Goal: Task Accomplishment & Management: Complete application form

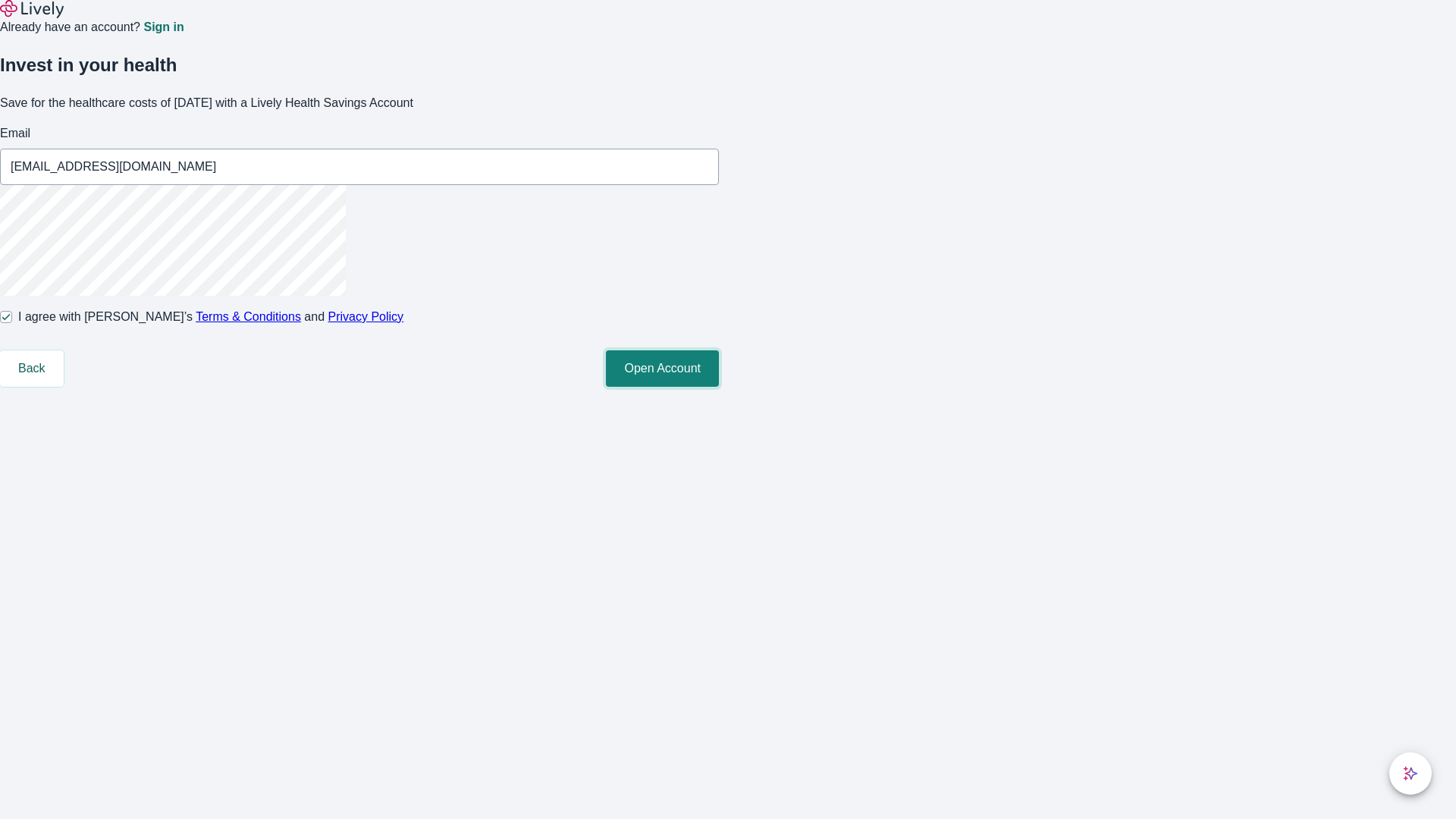
click at [719, 387] on button "Open Account" at bounding box center [662, 368] width 113 height 37
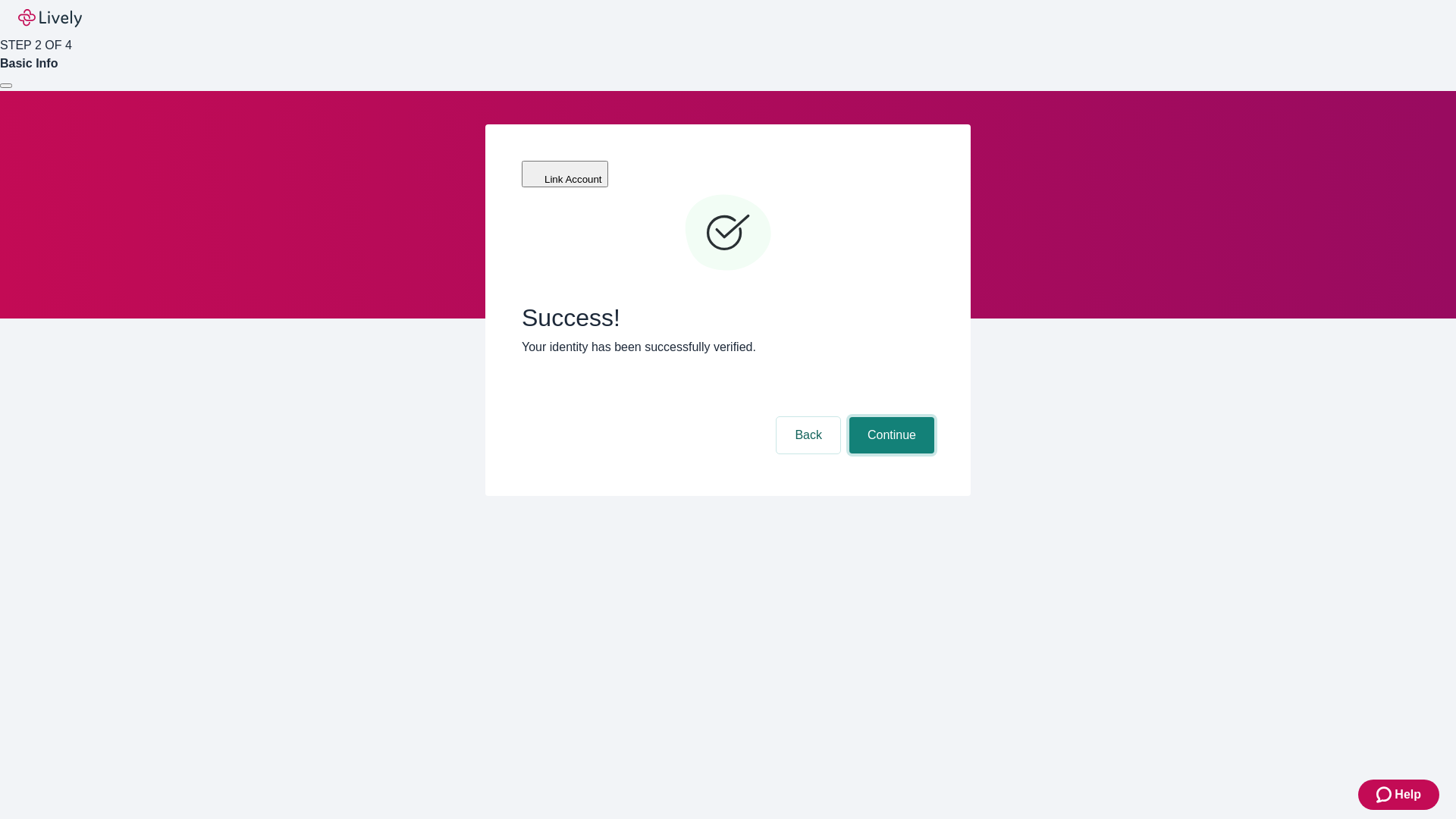
click at [890, 417] on button "Continue" at bounding box center [892, 435] width 85 height 37
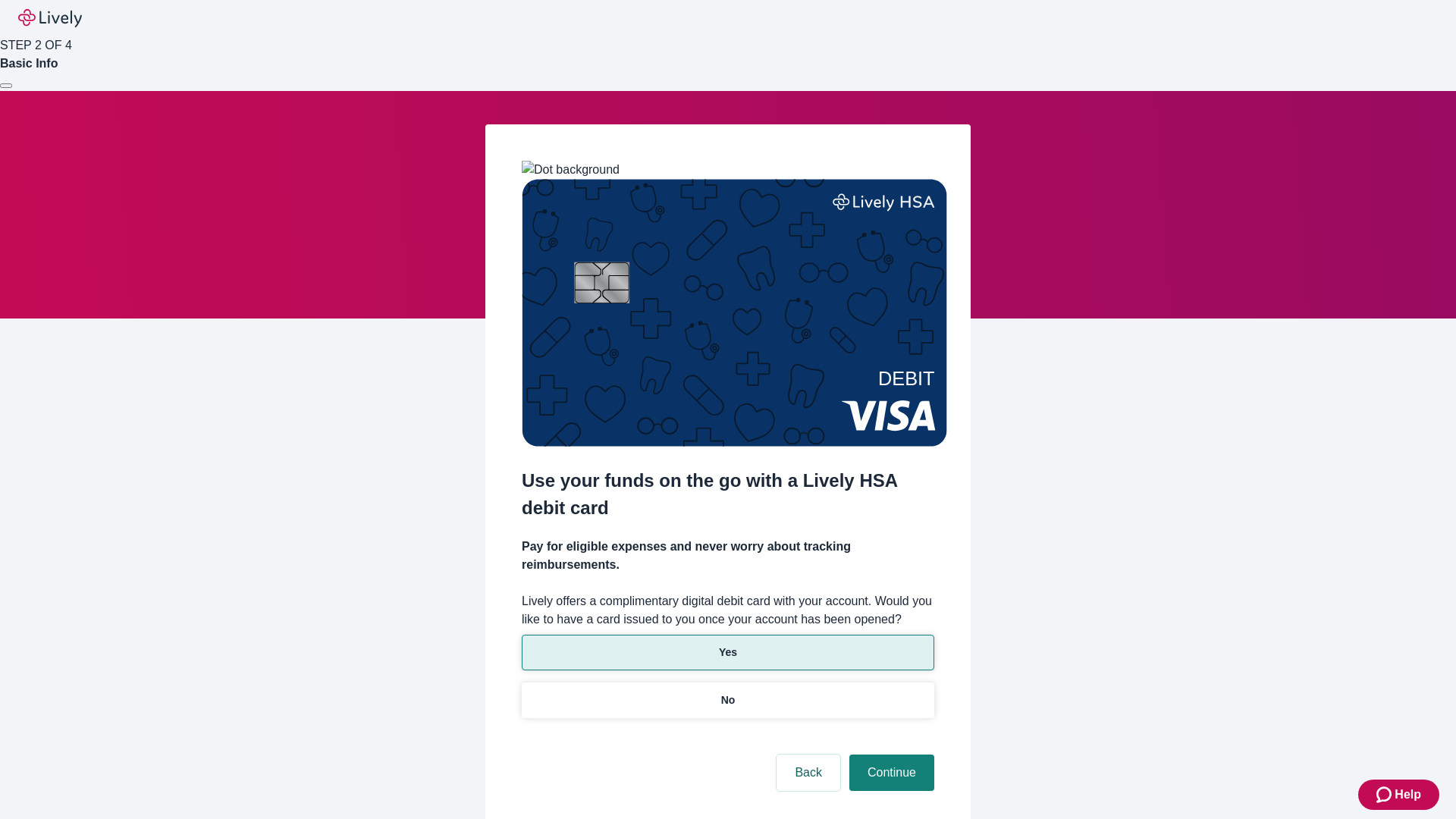
click at [728, 645] on p "Yes" at bounding box center [728, 652] width 18 height 16
click at [890, 754] on button "Continue" at bounding box center [892, 772] width 85 height 37
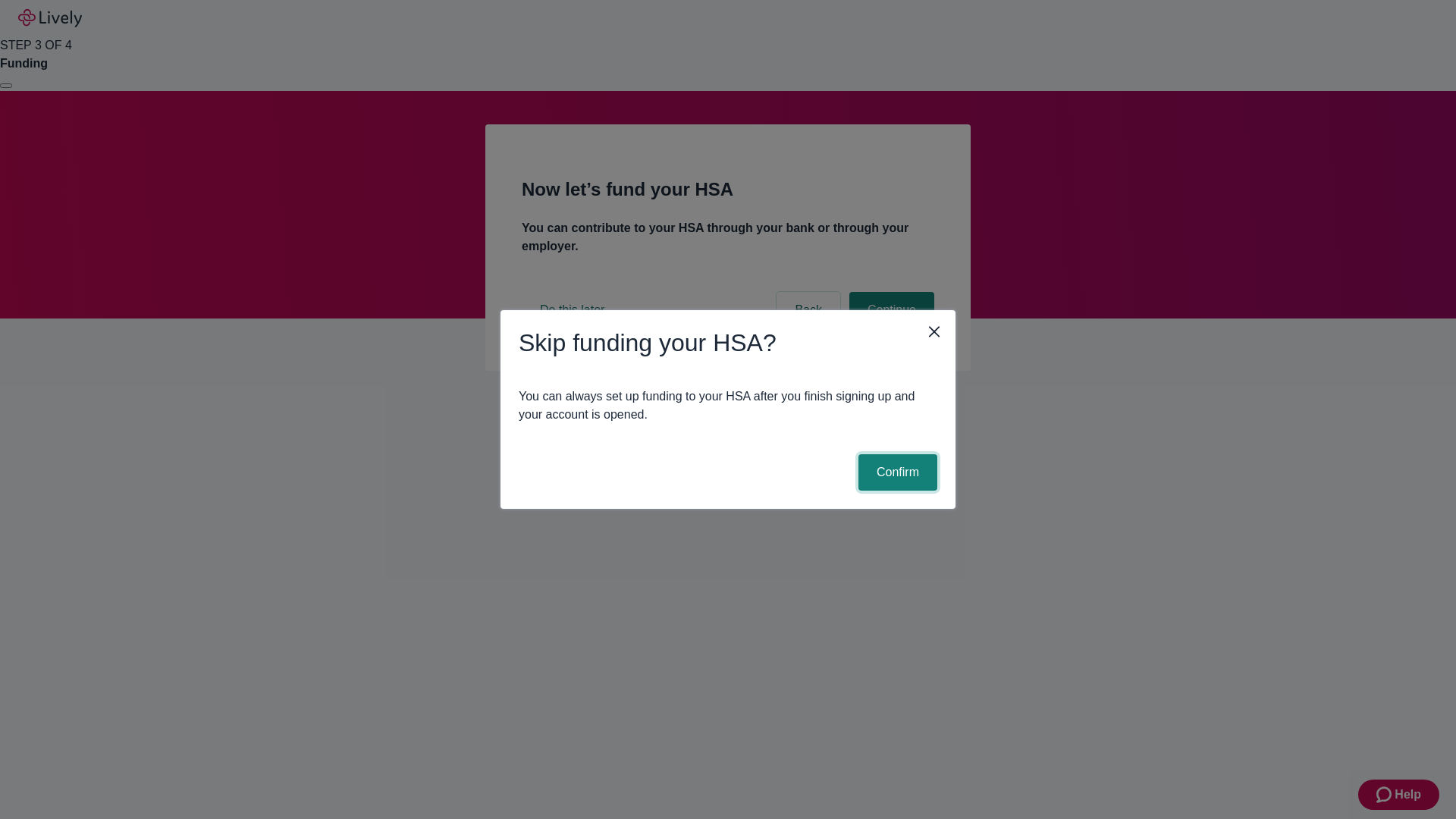
click at [895, 472] on button "Confirm" at bounding box center [898, 471] width 79 height 37
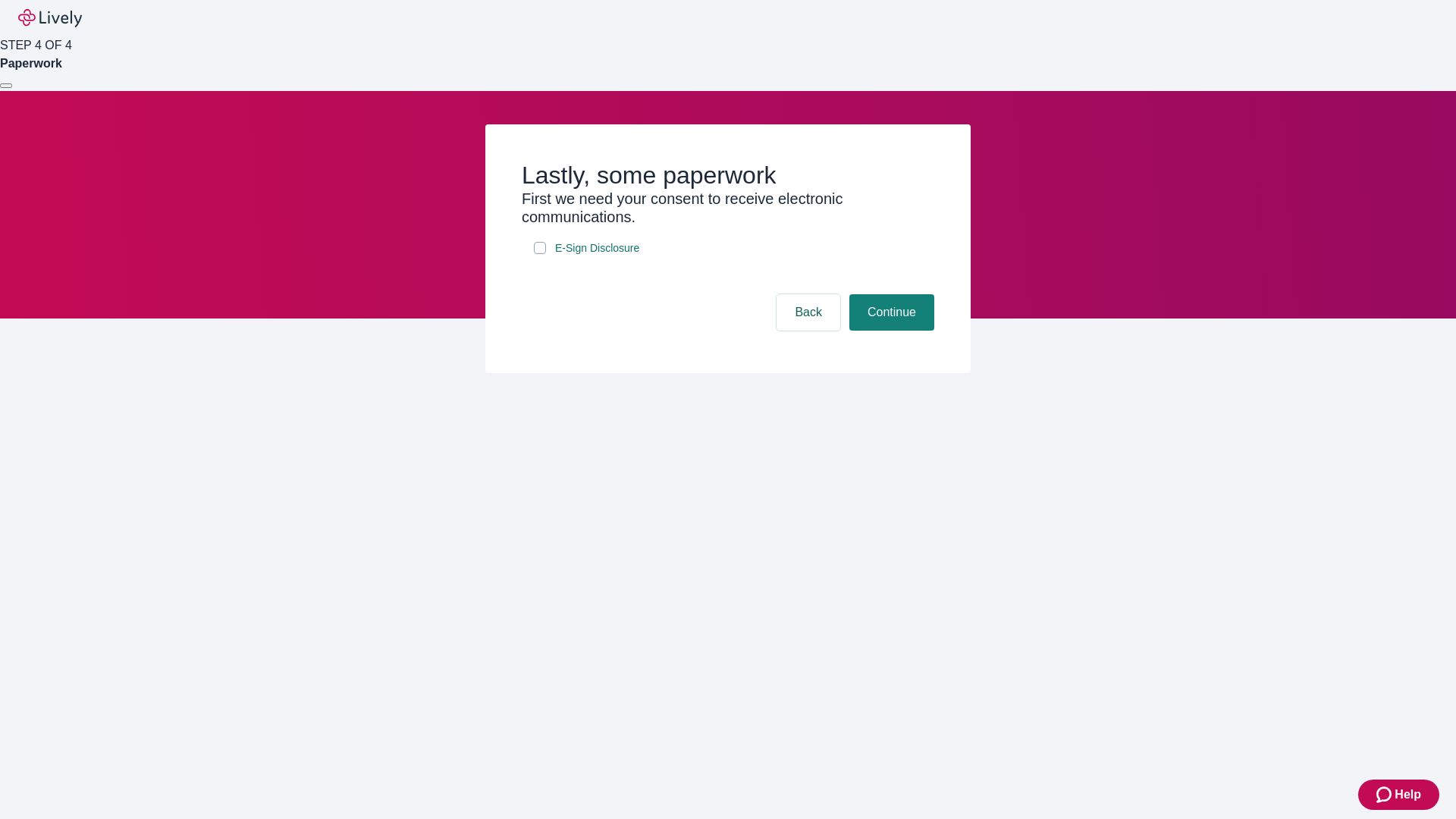
click at [540, 254] on input "E-Sign Disclosure" at bounding box center [539, 247] width 12 height 12
checkbox input "true"
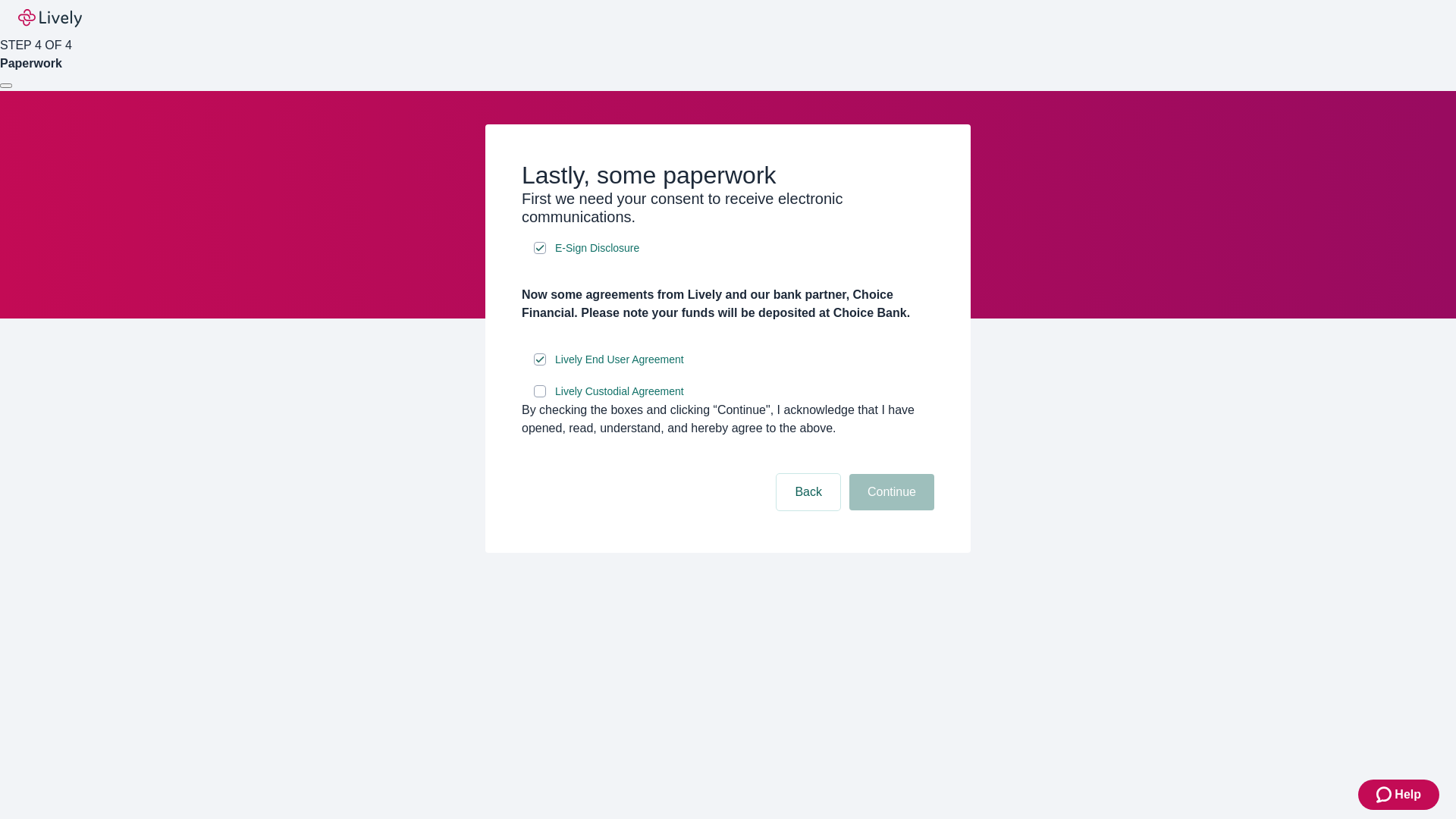
click at [540, 397] on input "Lively Custodial Agreement" at bounding box center [539, 391] width 12 height 12
checkbox input "true"
click at [890, 510] on button "Continue" at bounding box center [892, 492] width 85 height 37
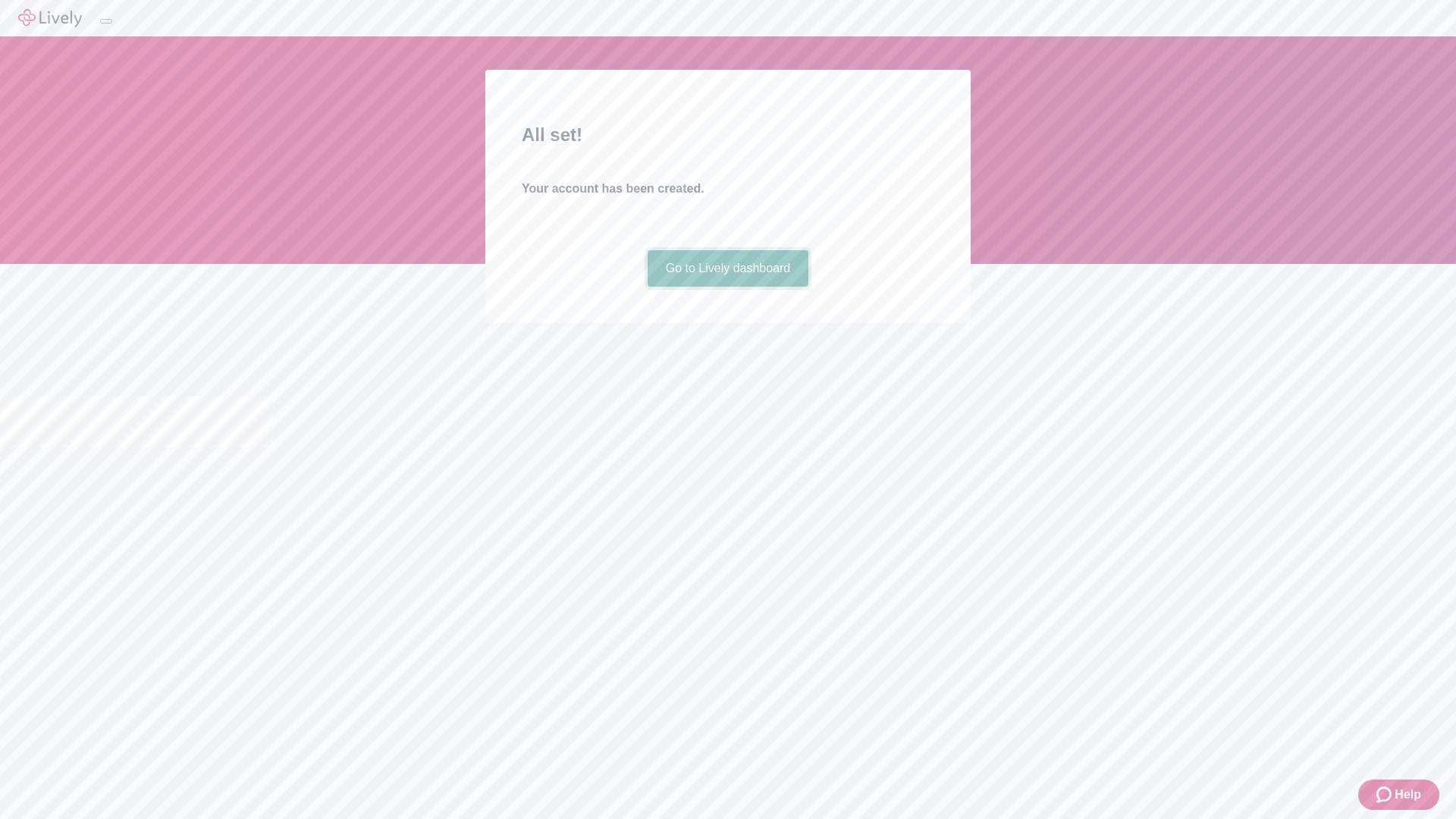
click at [728, 287] on link "Go to Lively dashboard" at bounding box center [728, 268] width 161 height 37
